Goal: Use online tool/utility

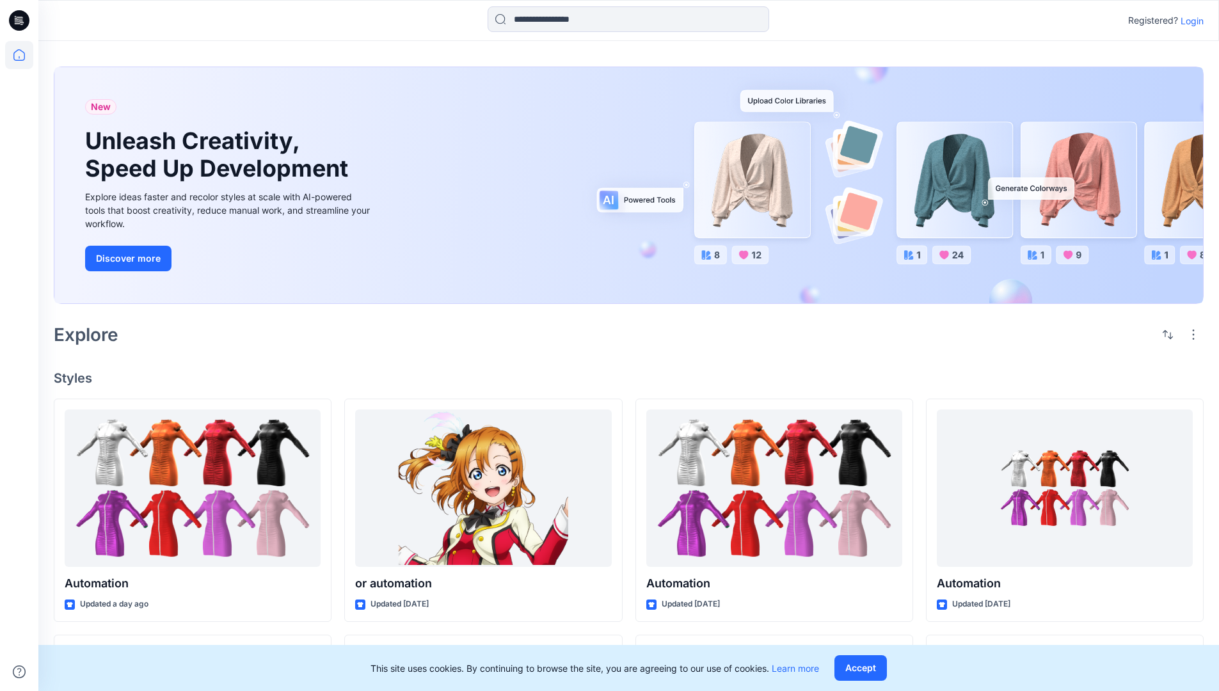
click at [1189, 20] on p "Login" at bounding box center [1192, 20] width 23 height 13
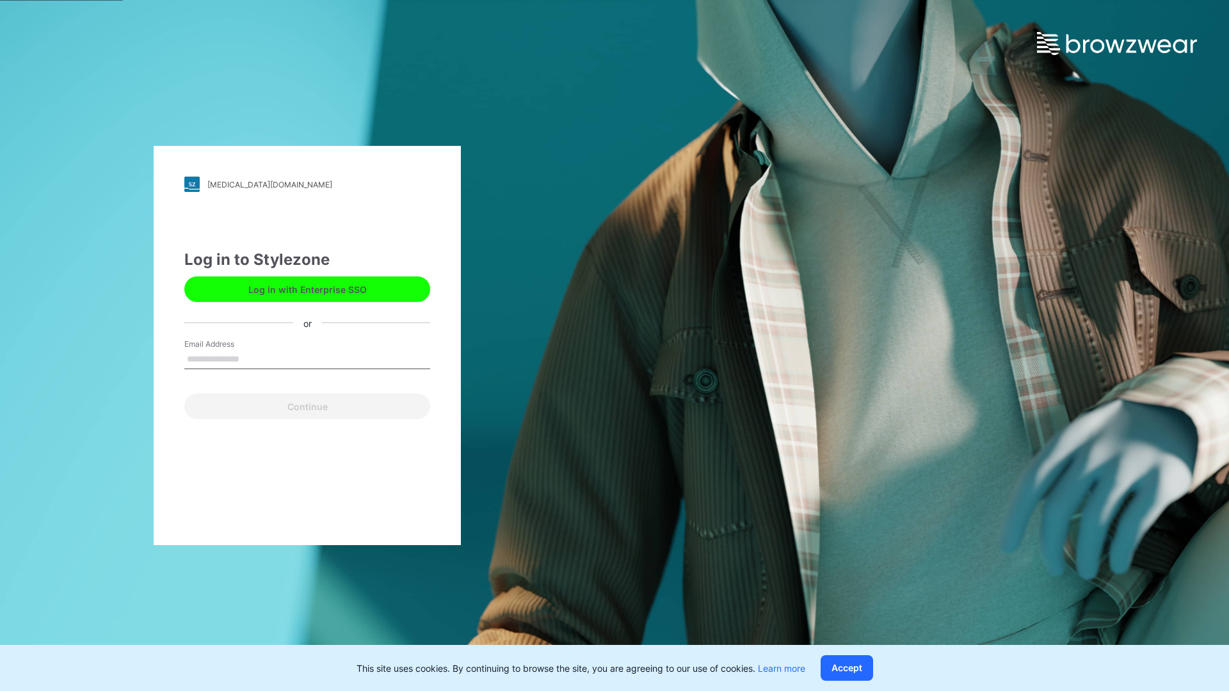
click at [253, 358] on input "Email Address" at bounding box center [307, 359] width 246 height 19
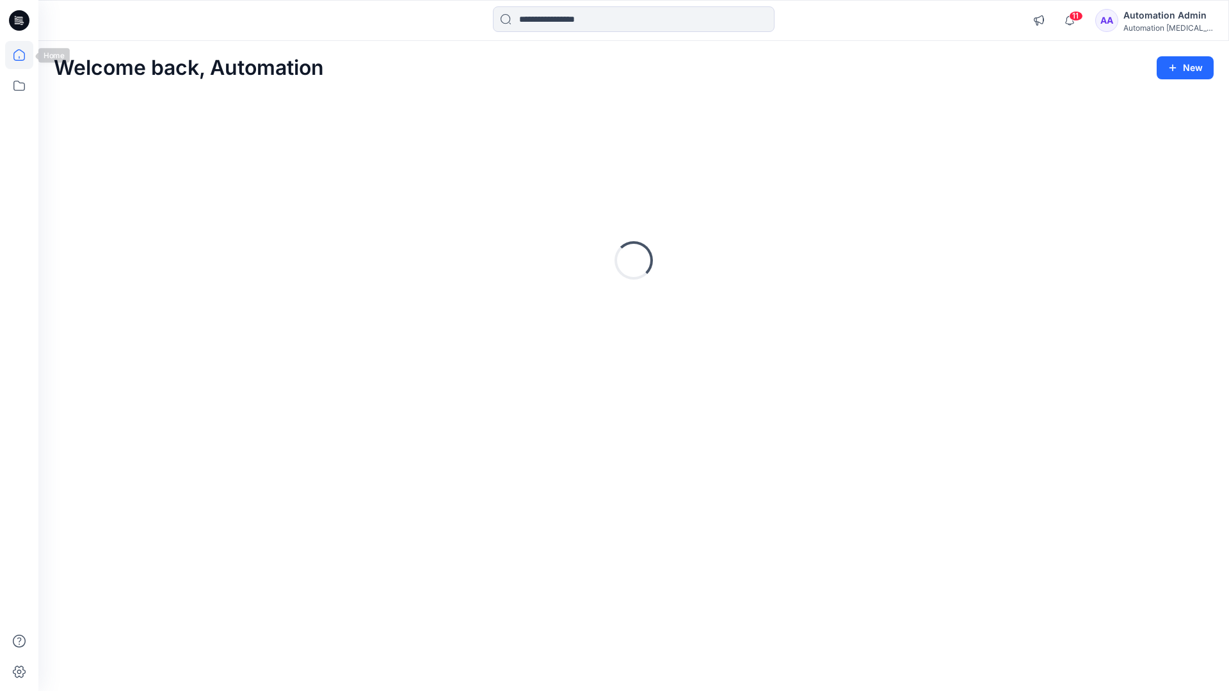
click at [24, 55] on icon at bounding box center [19, 55] width 12 height 12
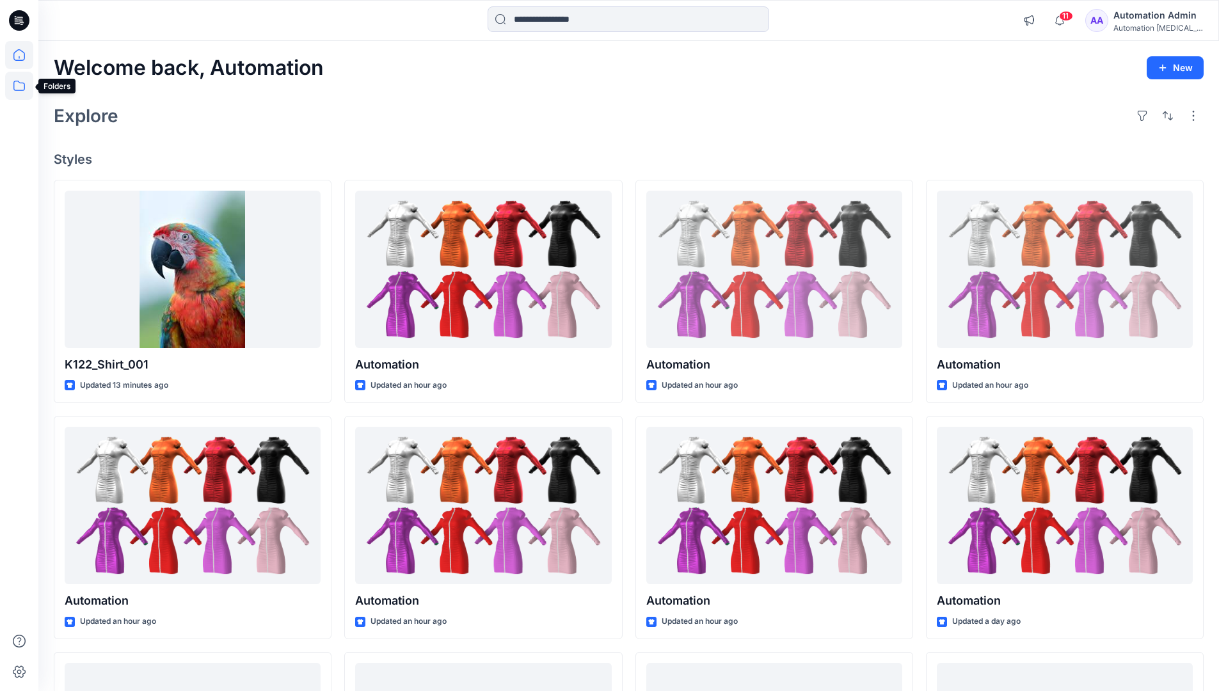
click at [18, 88] on icon at bounding box center [19, 86] width 28 height 28
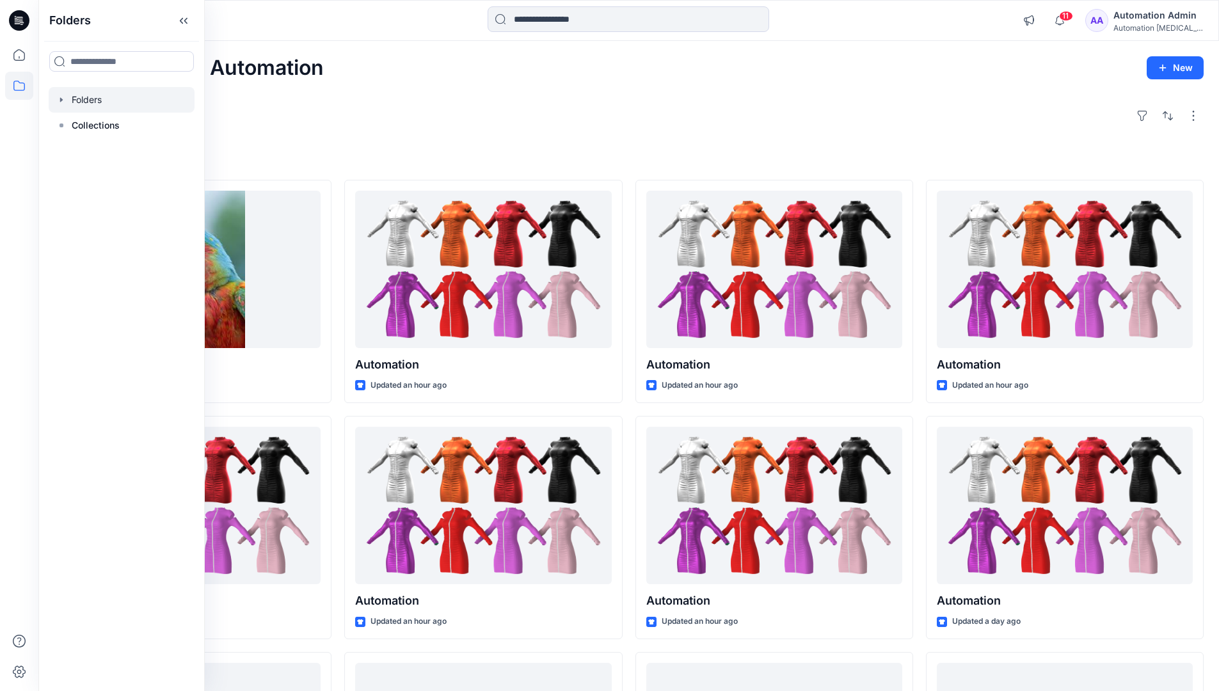
click at [144, 99] on div at bounding box center [122, 100] width 146 height 26
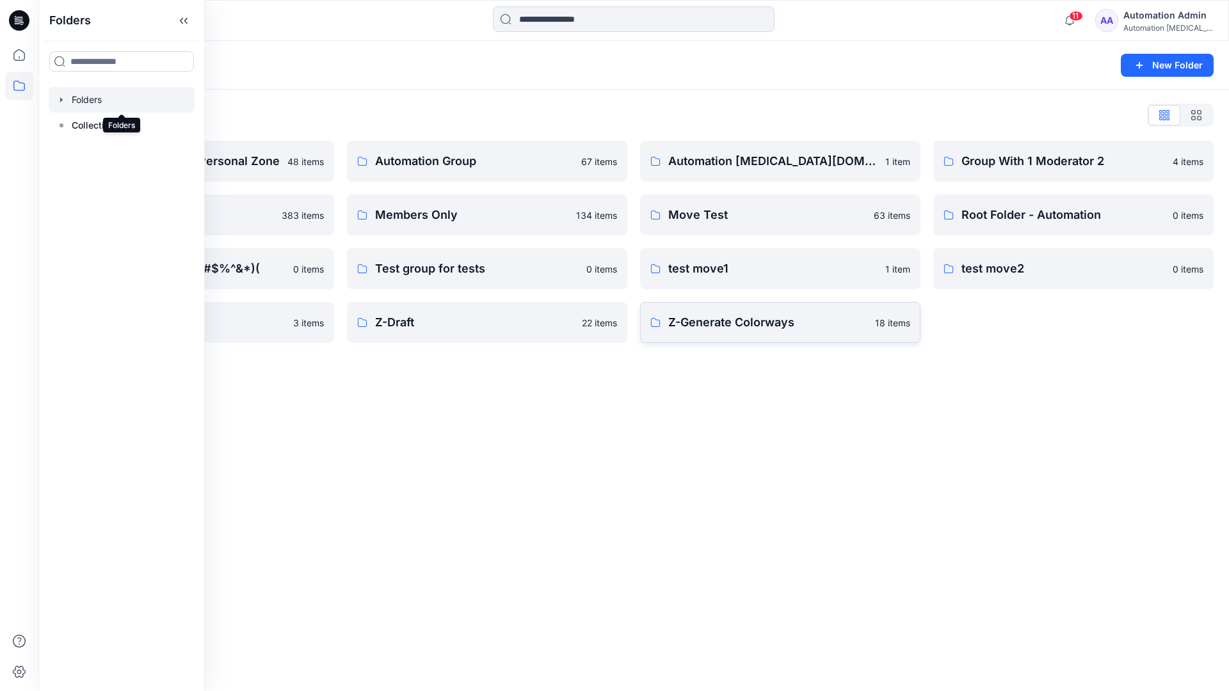
click at [787, 329] on p "Z-Generate Colorways" at bounding box center [767, 323] width 199 height 18
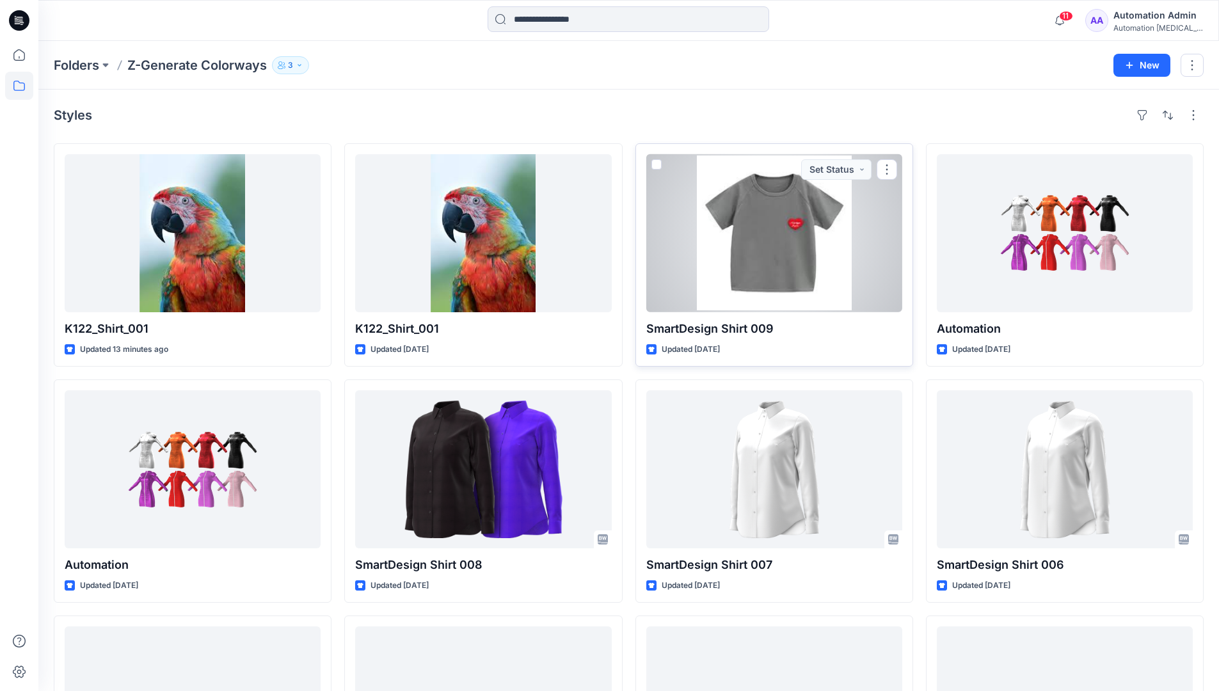
click at [657, 165] on span at bounding box center [657, 164] width 10 height 10
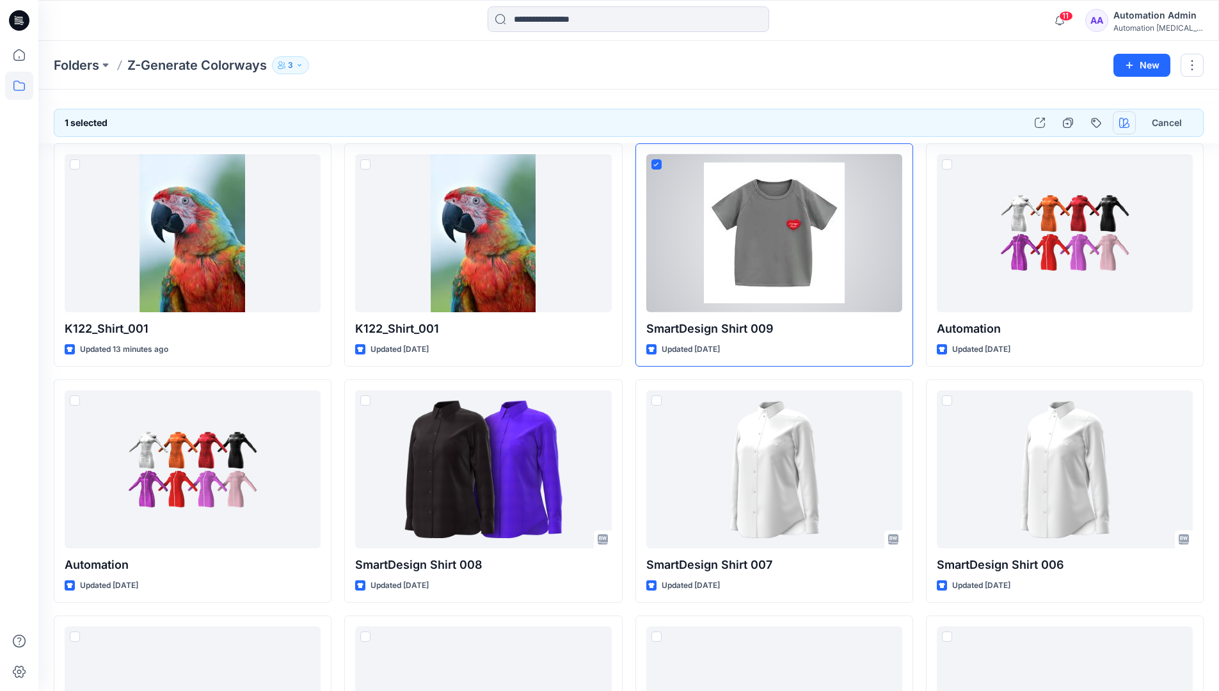
click at [1125, 120] on icon "button" at bounding box center [1125, 123] width 10 height 10
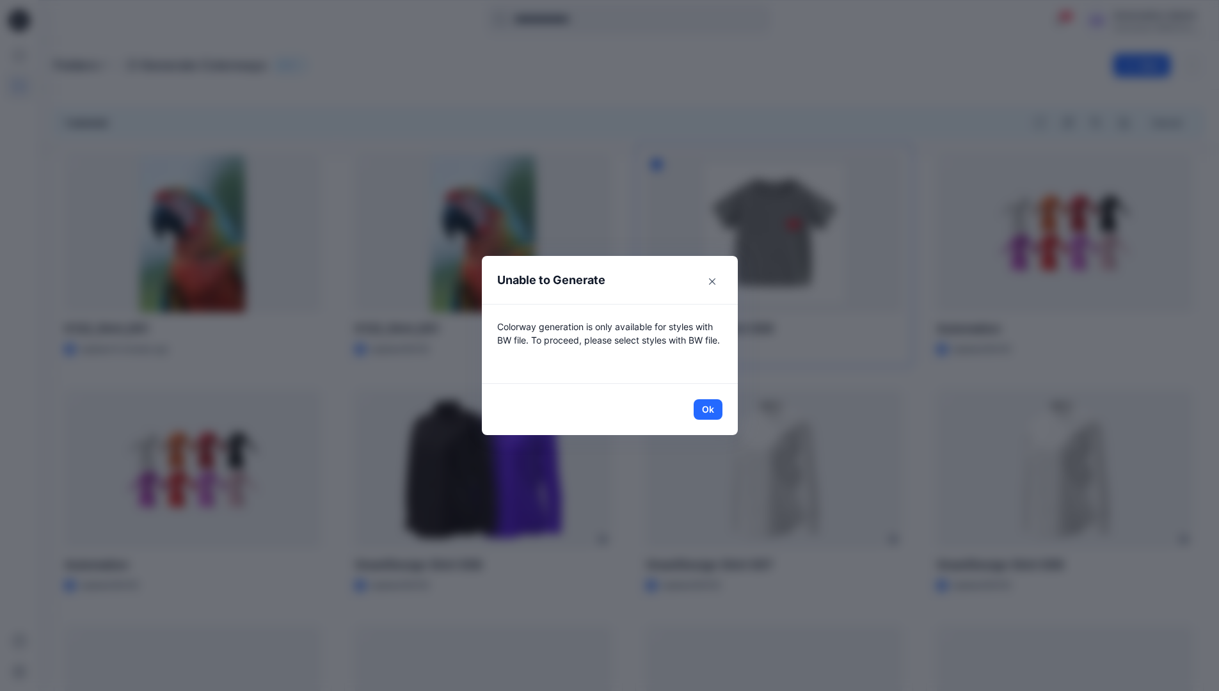
click at [647, 282] on header "Unable to Generate" at bounding box center [610, 280] width 256 height 48
click at [713, 408] on button "Ok" at bounding box center [708, 409] width 29 height 20
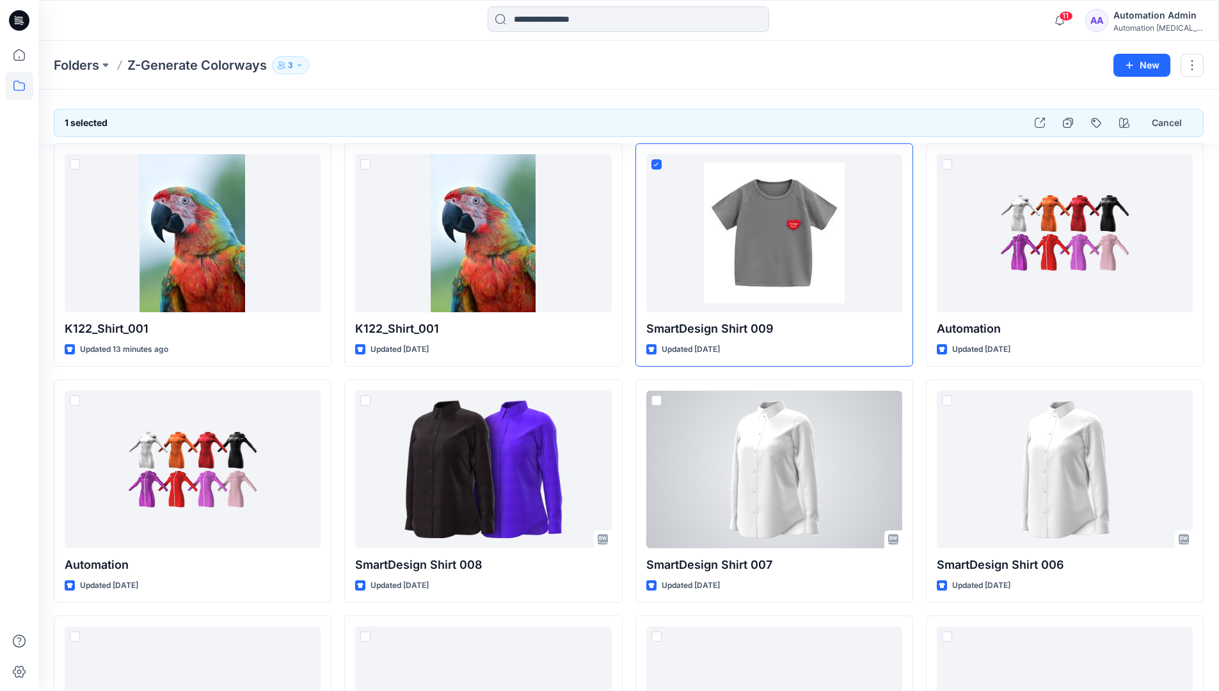
click at [1172, 23] on div "Automation testim..." at bounding box center [1159, 28] width 90 height 10
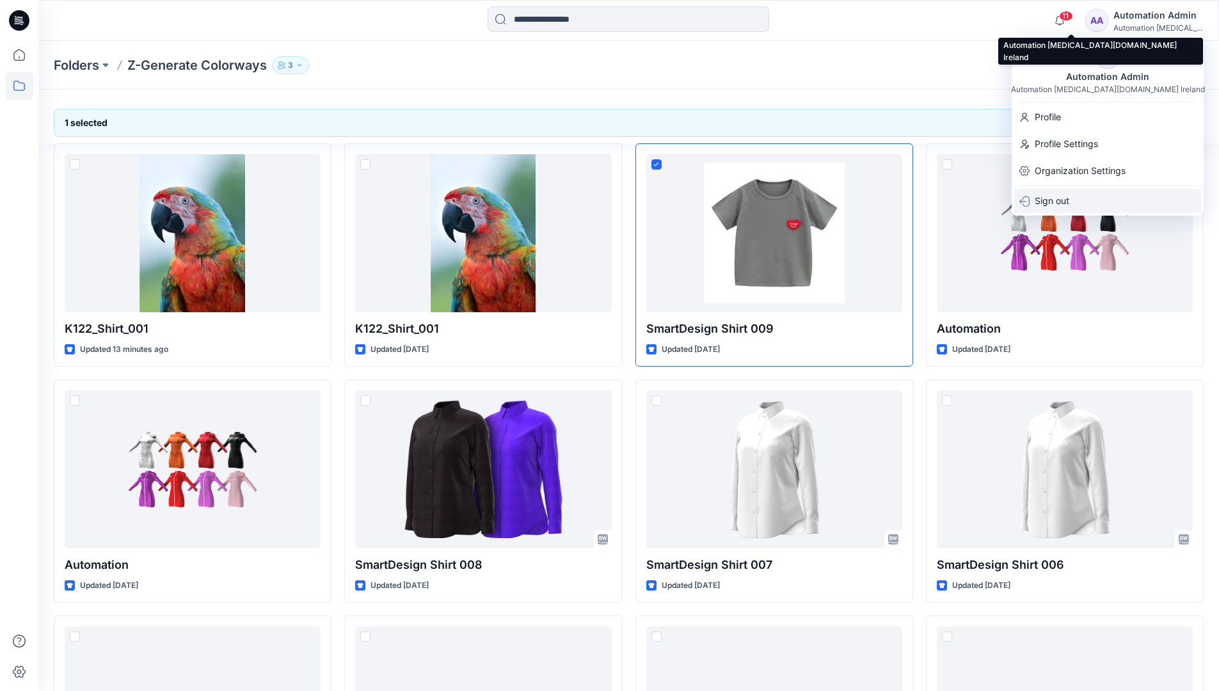
click at [1101, 202] on div "Sign out" at bounding box center [1108, 201] width 187 height 24
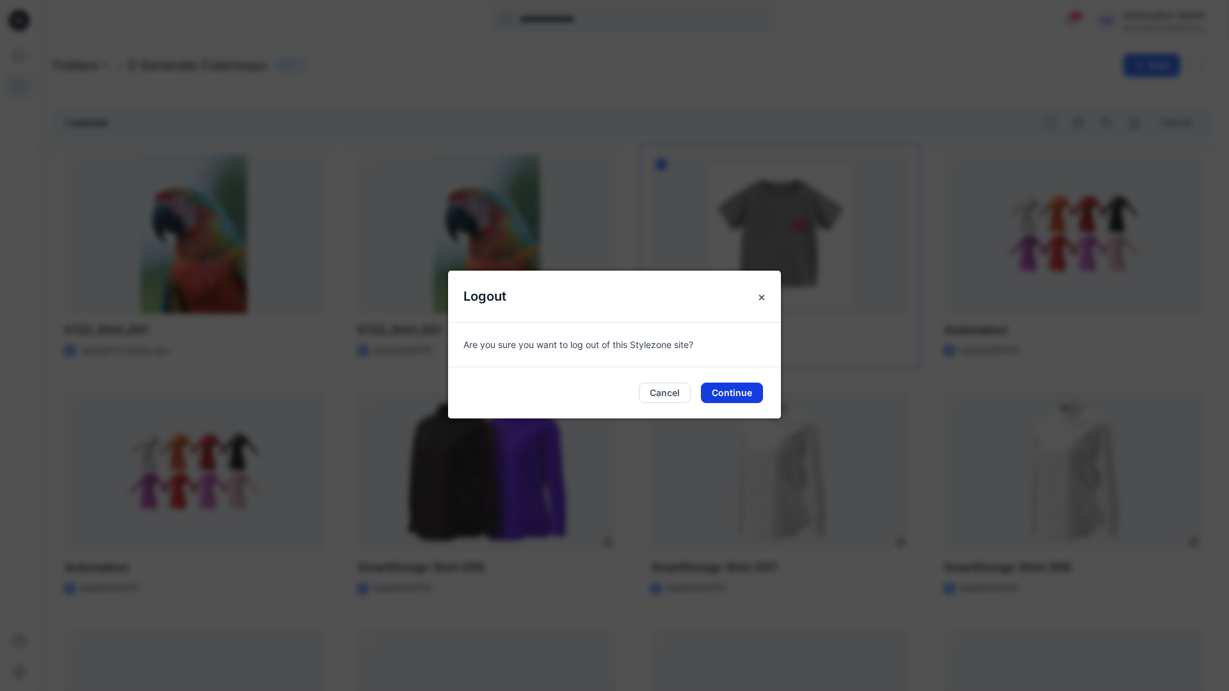
click at [737, 392] on button "Continue" at bounding box center [732, 393] width 62 height 20
